Goal: Information Seeking & Learning: Learn about a topic

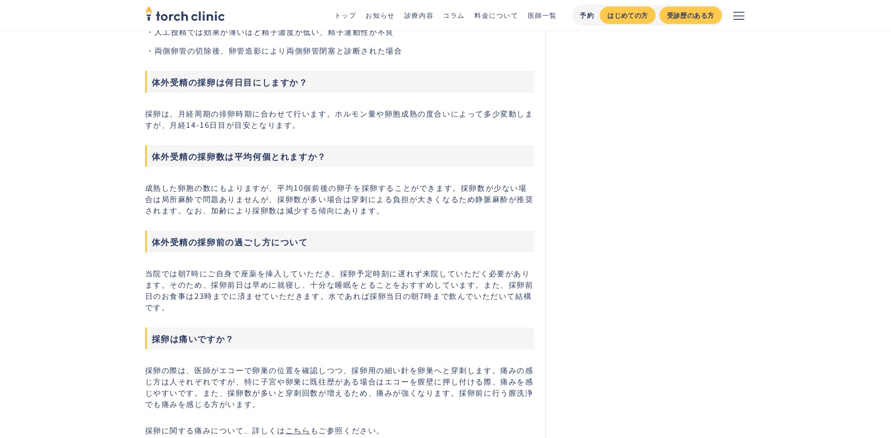
scroll to position [1691, 0]
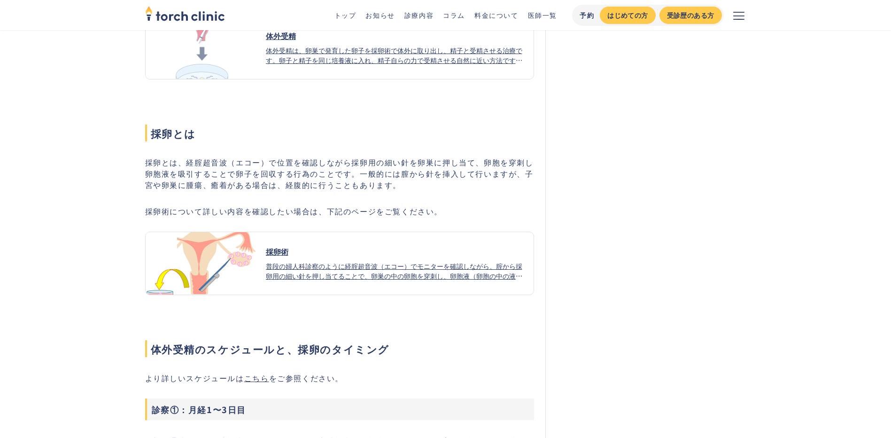
scroll to position [611, 0]
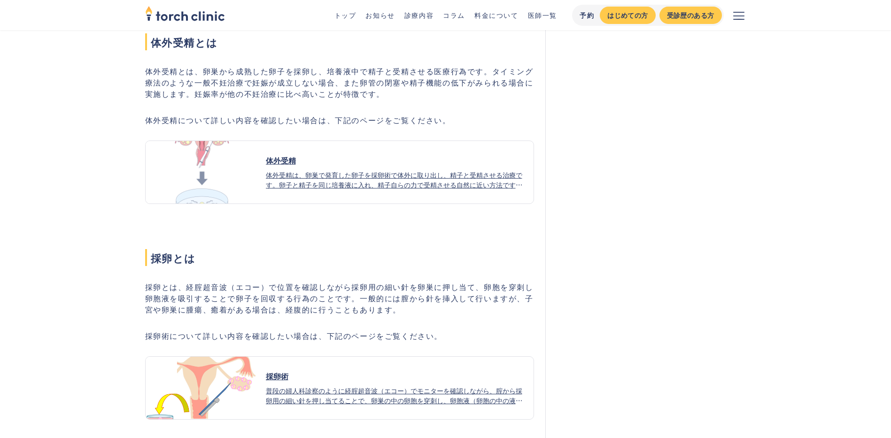
click at [424, 176] on div "体外受精は、卵巣で発育した卵子を採卵術で体外に取り出し、精子と受精させる治療です。卵子と精子を同じ培養液に入れ、精子自らの力で受精させる自然に近い方法です。顕…" at bounding box center [396, 180] width 261 height 20
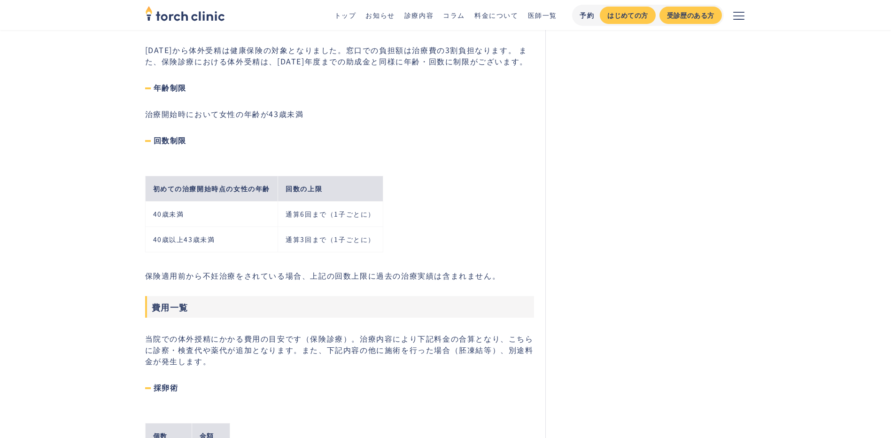
scroll to position [1973, 0]
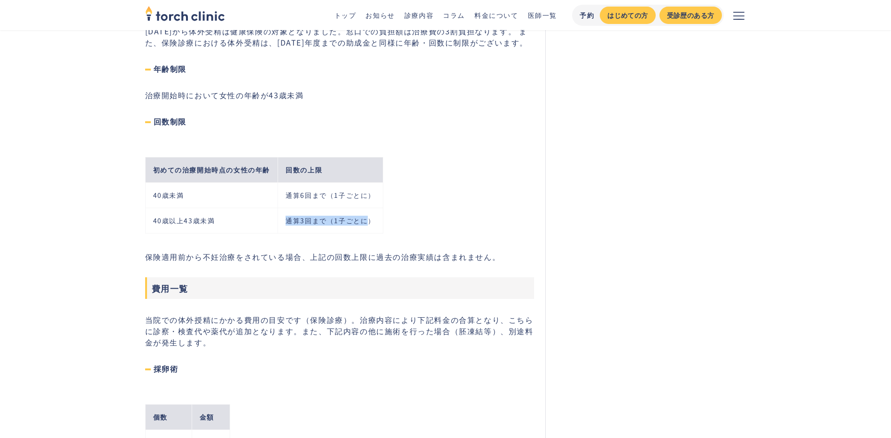
drag, startPoint x: 287, startPoint y: 208, endPoint x: 370, endPoint y: 208, distance: 83.6
click at [370, 208] on td "通算3回まで（1子ごとに）" at bounding box center [330, 220] width 105 height 25
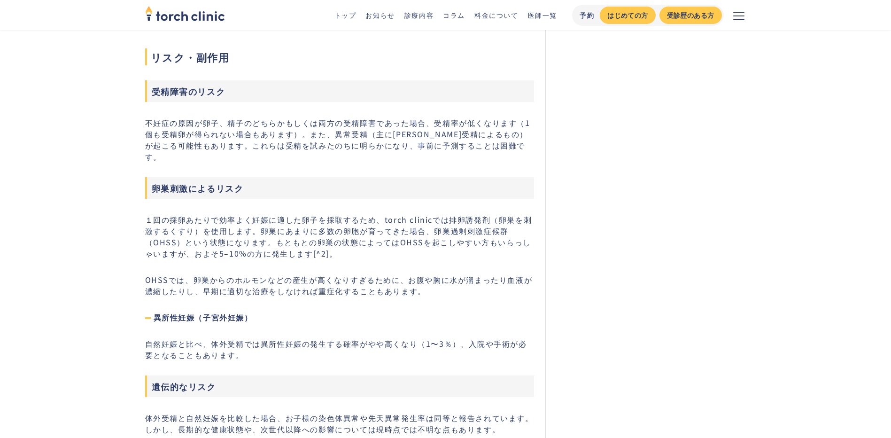
scroll to position [3053, 0]
